Goal: Information Seeking & Learning: Learn about a topic

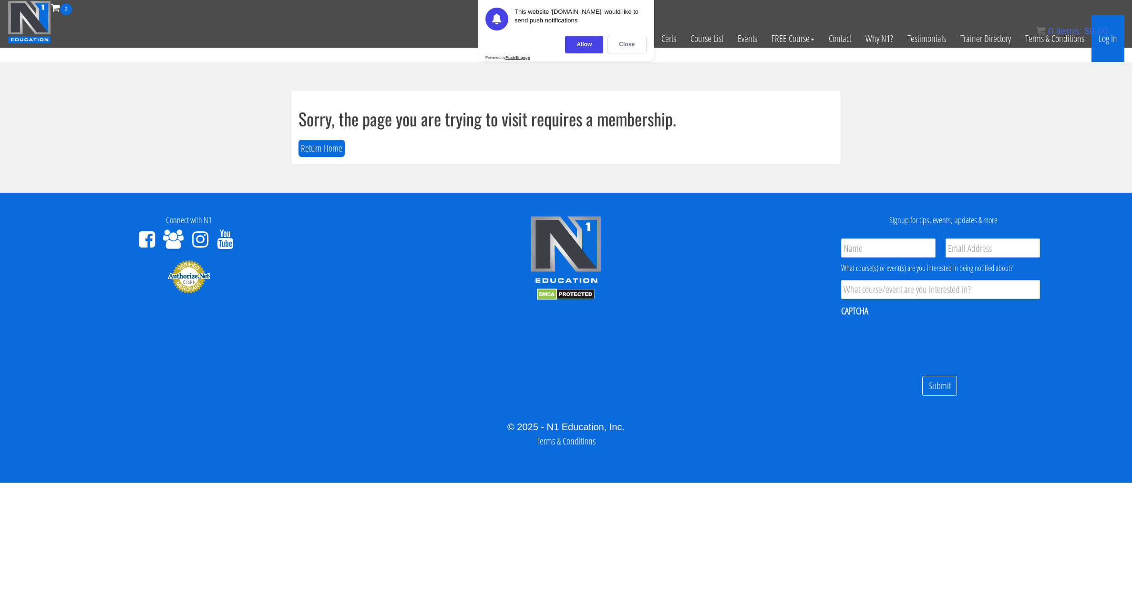
click at [1107, 41] on link "Log In" at bounding box center [1108, 38] width 33 height 47
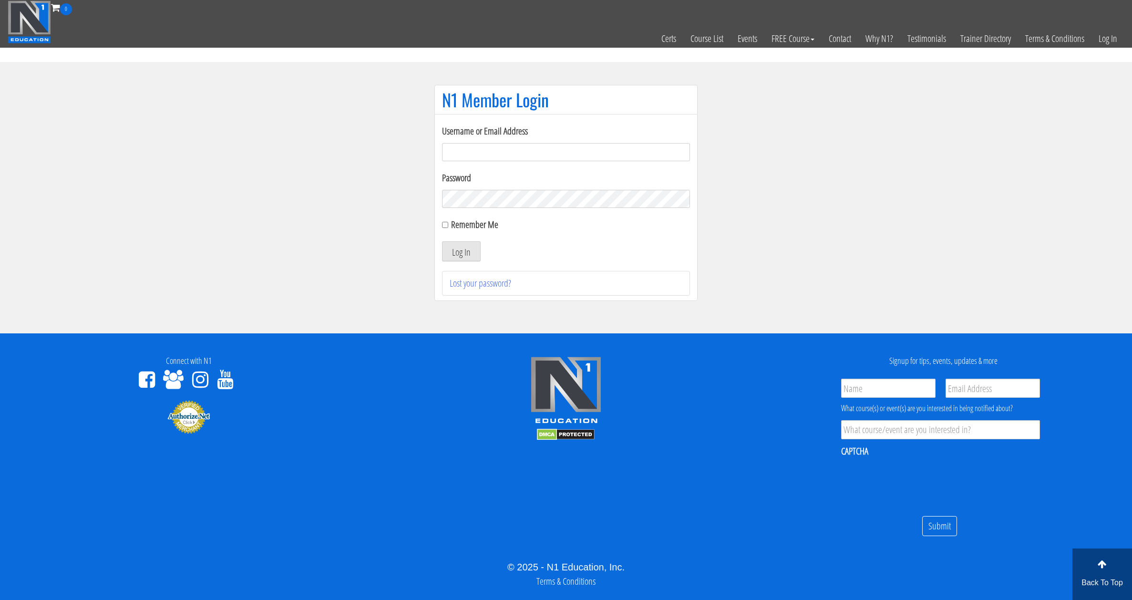
type input "kortney.[PERSON_NAME]-2815"
click at [450, 222] on div "Remember Me" at bounding box center [566, 224] width 248 height 14
click at [446, 225] on input "Remember Me" at bounding box center [445, 225] width 6 height 6
checkbox input "true"
click at [457, 251] on button "Log In" at bounding box center [461, 251] width 39 height 20
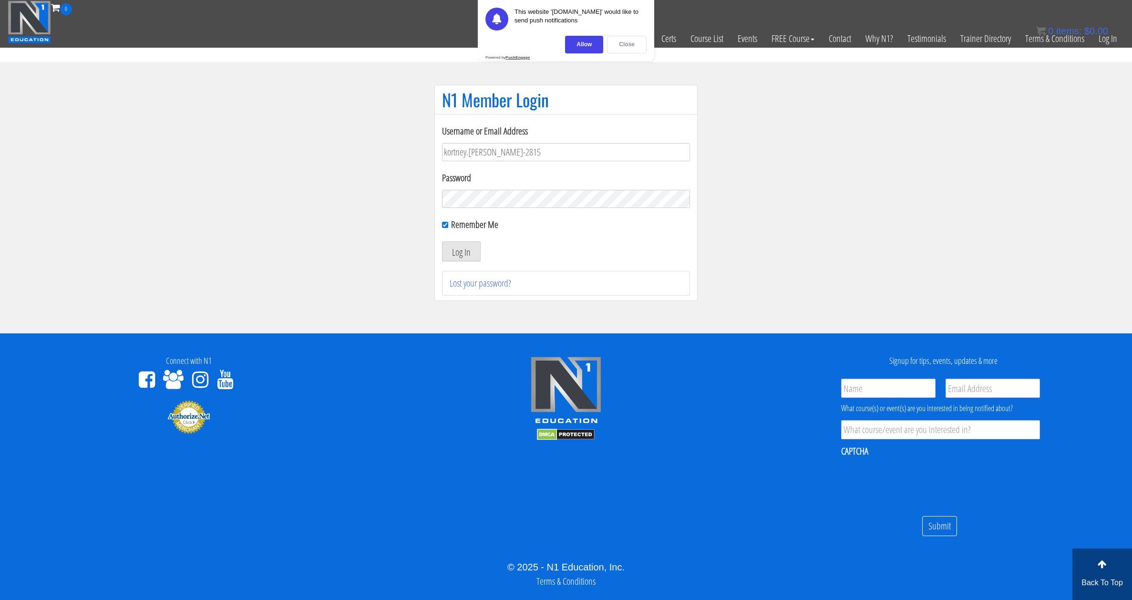
click at [629, 43] on div "Close" at bounding box center [627, 45] width 40 height 18
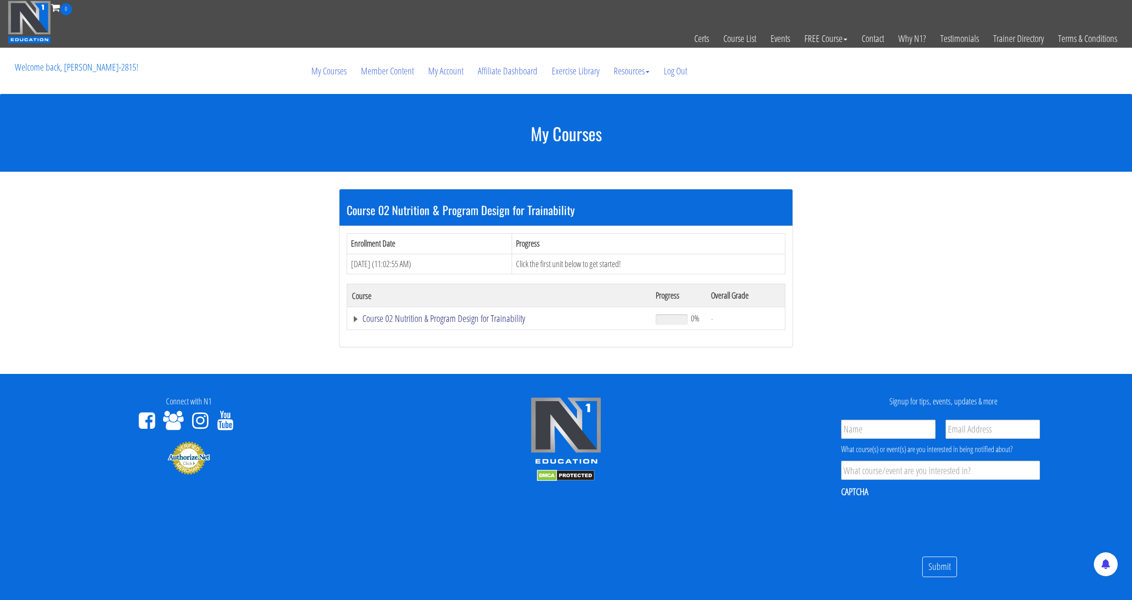
click at [416, 319] on link "Course 02 Nutrition & Program Design for Trainability" at bounding box center [499, 319] width 294 height 10
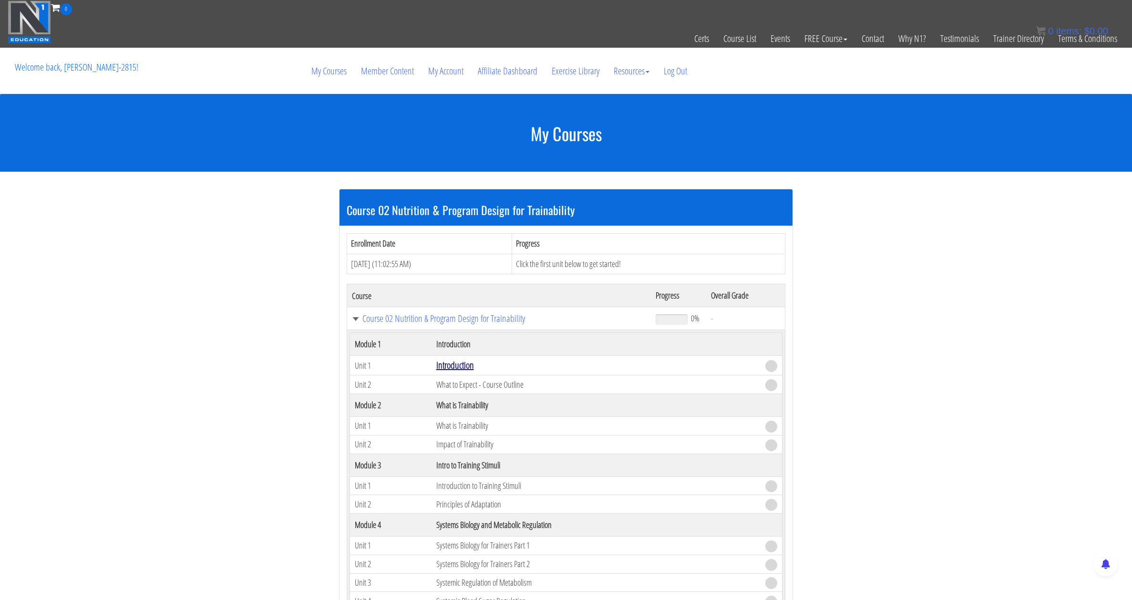
click at [460, 364] on link "Introduction" at bounding box center [455, 365] width 38 height 13
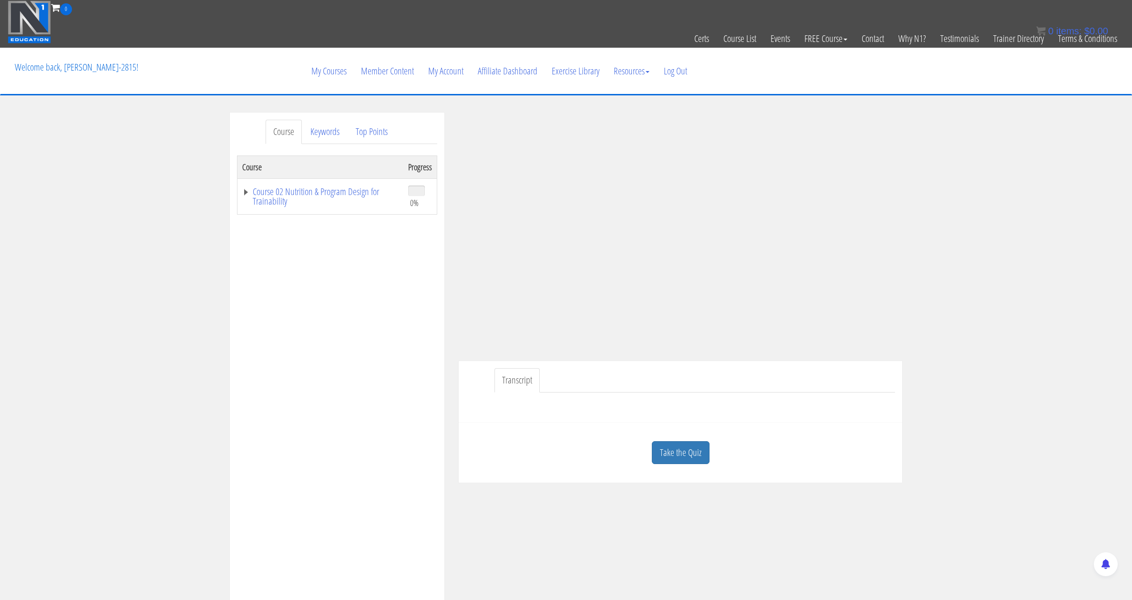
click at [974, 256] on div "Course Keywords Top Points Course Progress Course 02 Nutrition & Program Design…" at bounding box center [566, 382] width 1132 height 539
click at [452, 248] on div "Kortney Riedy kortneyriedy@gmail.com 2025-09-04 2601:840:8700:e80:6080:ce7a:f42…" at bounding box center [681, 298] width 458 height 370
click at [513, 382] on link "Transcript" at bounding box center [517, 380] width 45 height 24
click at [685, 448] on link "Take the Quiz" at bounding box center [681, 452] width 58 height 23
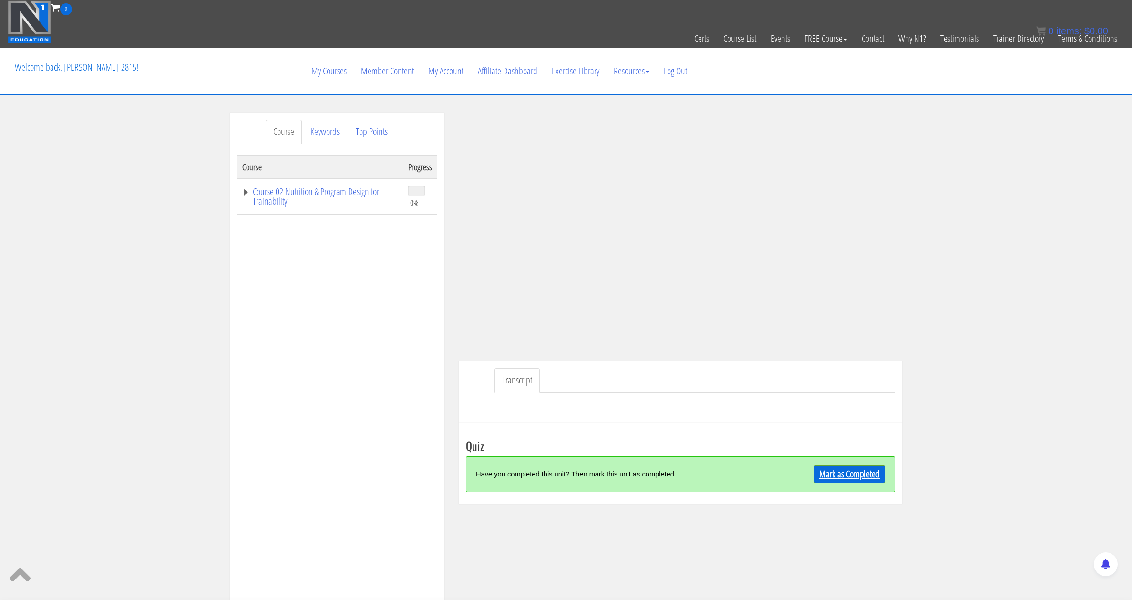
click at [851, 475] on link "Mark as Completed" at bounding box center [849, 474] width 71 height 18
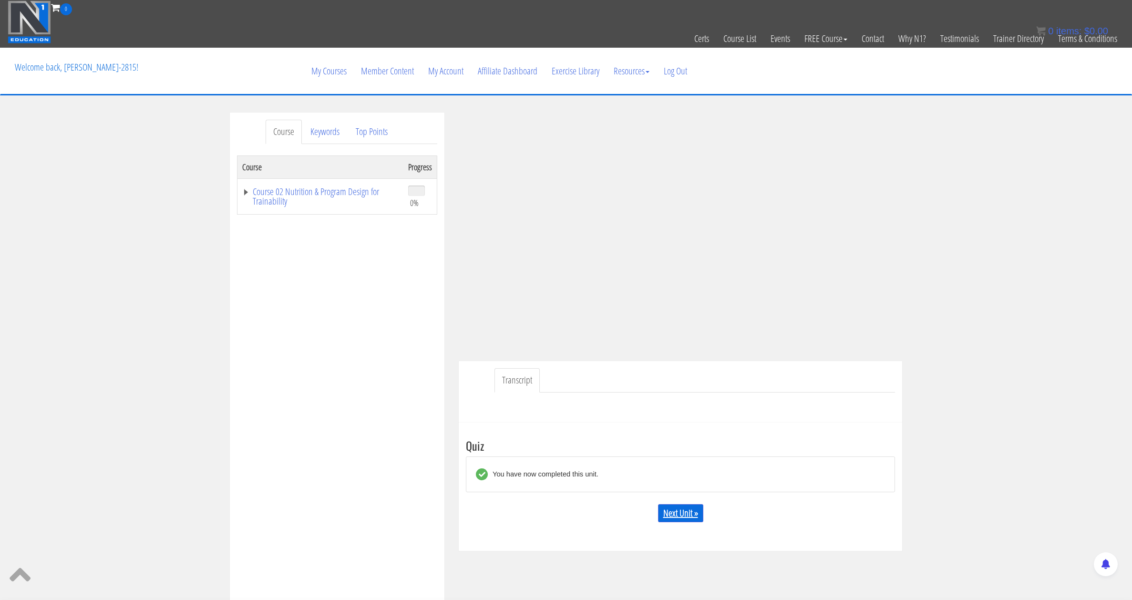
click at [674, 513] on link "Next Unit »" at bounding box center [680, 513] width 45 height 18
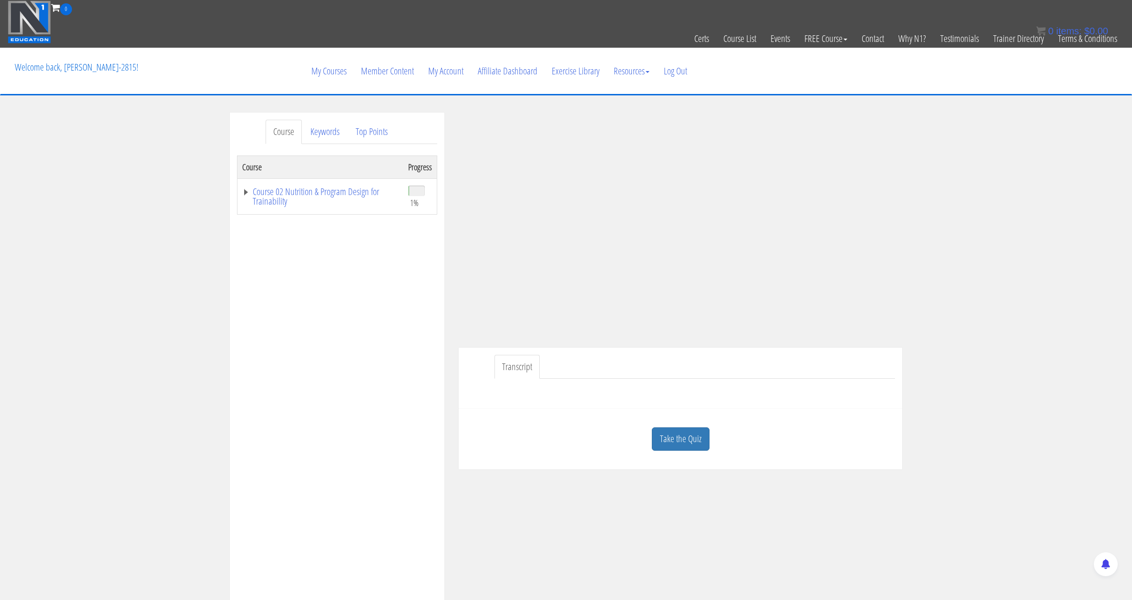
click at [965, 248] on div "Course Keywords Top Points Course Progress Course 02 Nutrition & Program Design…" at bounding box center [566, 382] width 1132 height 539
click at [673, 438] on link "Take the Quiz" at bounding box center [681, 438] width 58 height 23
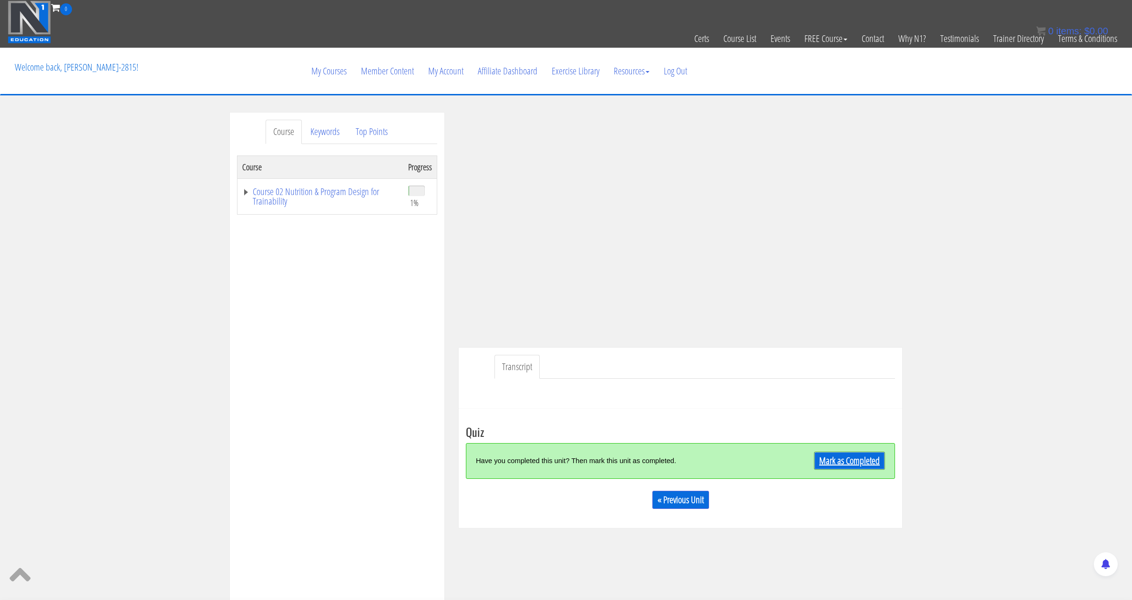
click at [859, 458] on link "Mark as Completed" at bounding box center [849, 461] width 71 height 18
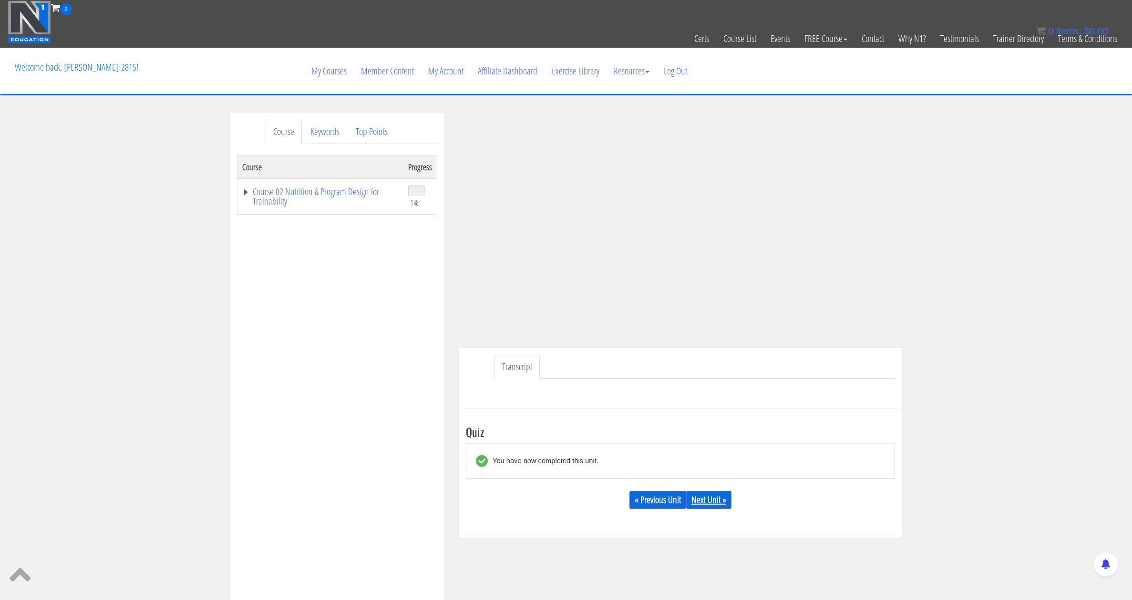
click at [706, 505] on link "Next Unit »" at bounding box center [708, 500] width 45 height 18
